Goal: Task Accomplishment & Management: Use online tool/utility

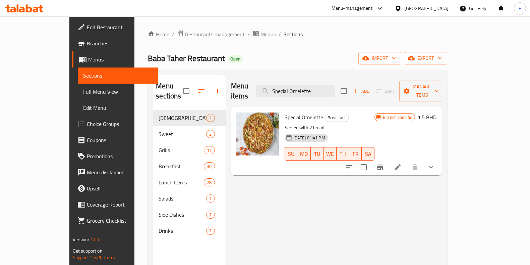
click at [157, 28] on div "Home / Restaurants management / Menus / Sections Baba Taher Restaurant Open imp…" at bounding box center [297, 187] width 326 height 342
click at [185, 31] on span "Restaurants management" at bounding box center [215, 34] width 60 height 8
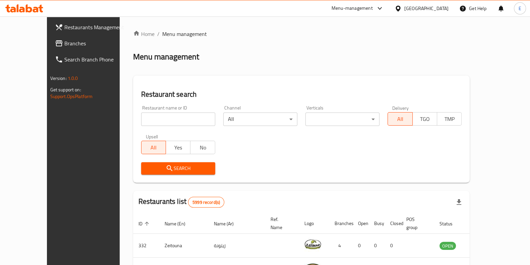
click at [156, 116] on div at bounding box center [265, 132] width 530 height 265
click at [153, 117] on input "search" at bounding box center [178, 118] width 74 height 13
paste input "Cinnabon"
type input "Cinnabon"
click button "Search" at bounding box center [178, 168] width 74 height 12
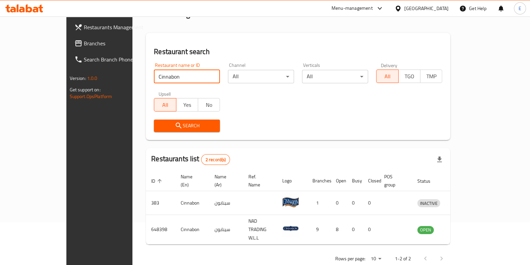
scroll to position [45, 0]
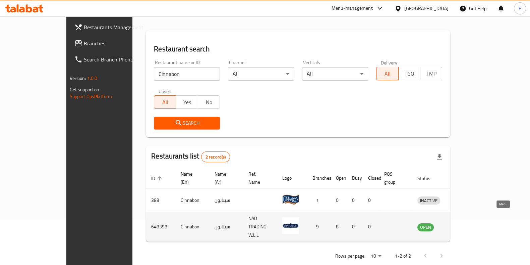
click at [466, 223] on link "enhanced table" at bounding box center [460, 227] width 12 height 8
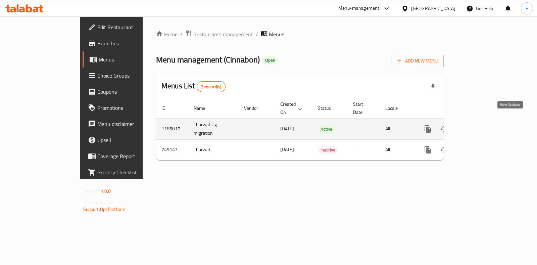
click at [484, 121] on link "enhanced table" at bounding box center [476, 129] width 16 height 16
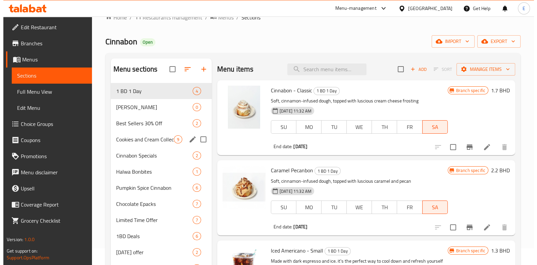
scroll to position [16, 0]
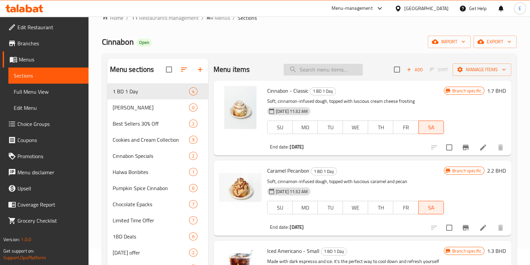
click at [330, 74] on input "search" at bounding box center [323, 70] width 79 height 12
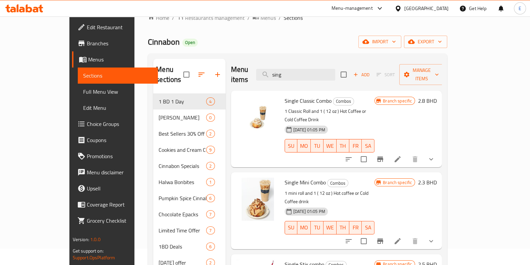
type input "sing"
click at [383, 238] on icon "Branch-specific-item" at bounding box center [380, 240] width 6 height 5
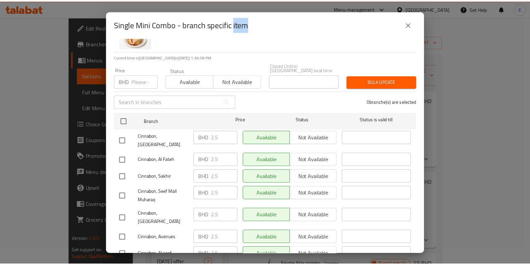
scroll to position [0, 0]
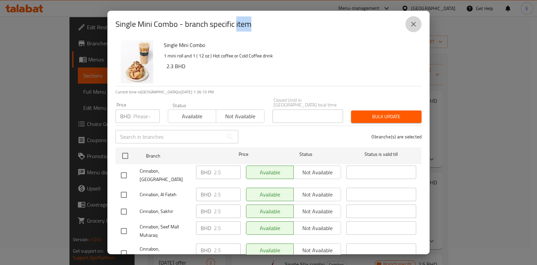
click at [415, 25] on icon "close" at bounding box center [413, 24] width 8 height 8
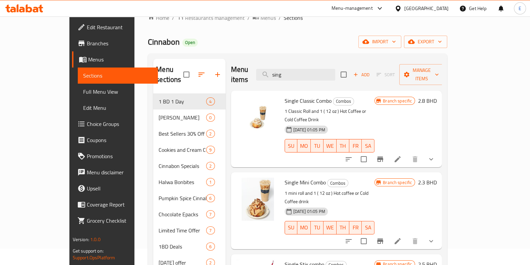
drag, startPoint x: 500, startPoint y: 210, endPoint x: 496, endPoint y: 205, distance: 6.4
click at [435, 237] on icon "show more" at bounding box center [431, 241] width 8 height 8
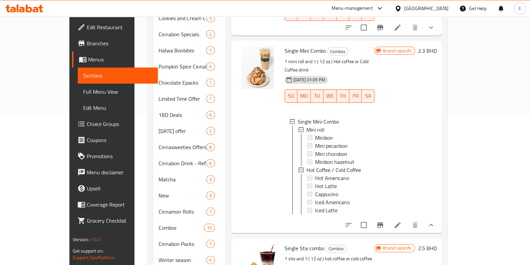
scroll to position [142, 0]
